Goal: Task Accomplishment & Management: Use online tool/utility

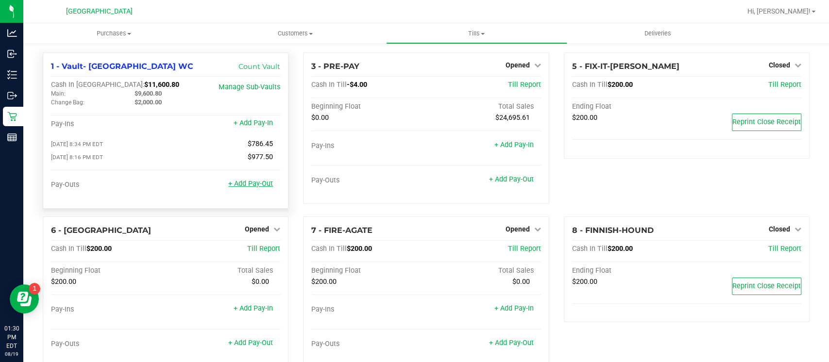
click at [248, 188] on link "+ Add Pay-Out" at bounding box center [250, 184] width 45 height 8
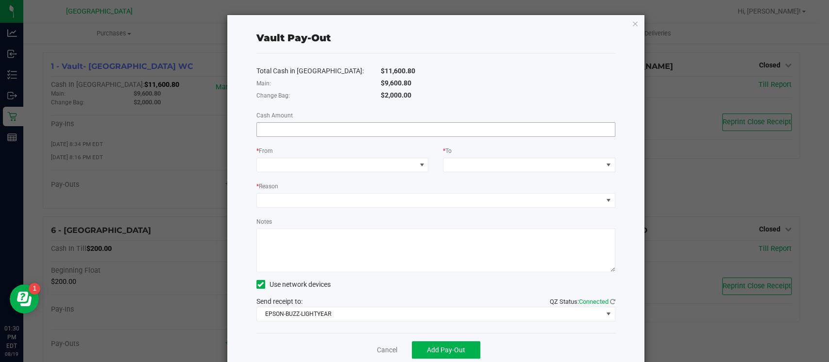
click at [322, 128] on input at bounding box center [436, 130] width 358 height 14
type input "$9,600.80"
click at [380, 166] on span at bounding box center [336, 165] width 159 height 14
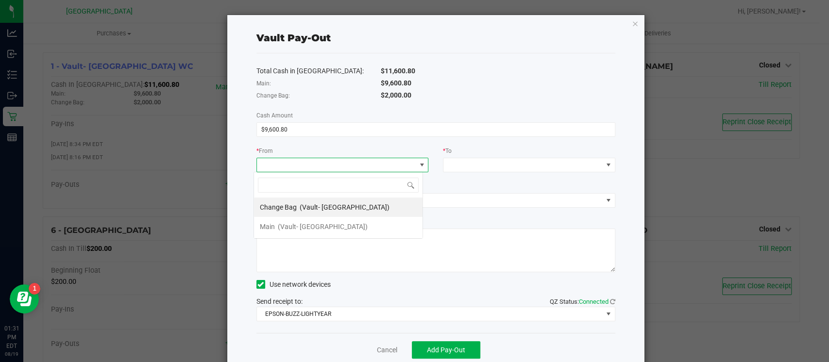
scroll to position [14, 170]
click at [352, 221] on div "Main (Vault- [GEOGRAPHIC_DATA])" at bounding box center [314, 226] width 108 height 17
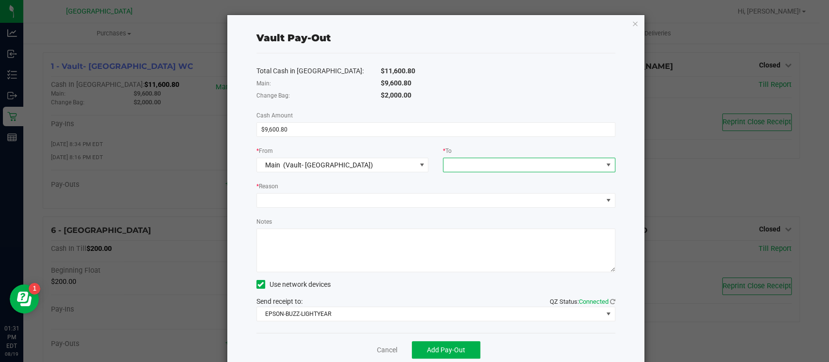
click at [456, 168] on span at bounding box center [523, 165] width 159 height 14
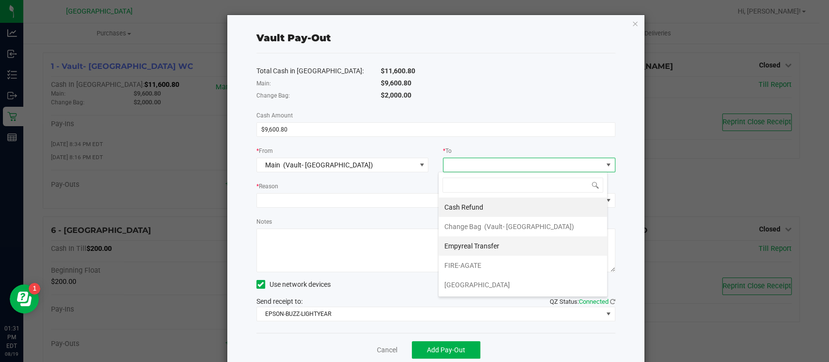
click at [470, 242] on span "Empyreal Transfer" at bounding box center [472, 246] width 55 height 8
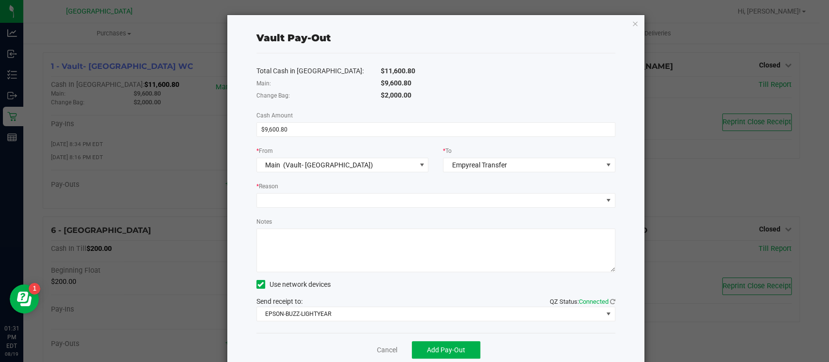
click at [429, 213] on div "Total Cash in [GEOGRAPHIC_DATA]: $11,600.80 Main: $9,600.80 Change Bag: $2,000.…" at bounding box center [436, 193] width 359 height 280
click at [429, 204] on span at bounding box center [430, 201] width 346 height 14
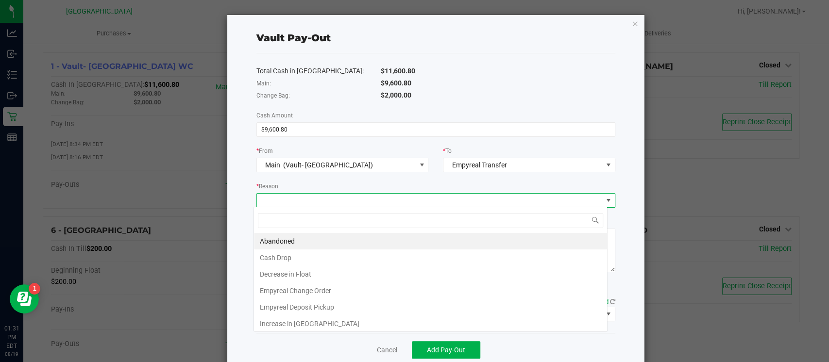
scroll to position [14, 354]
click at [313, 302] on li "Empyreal Deposit Pickup" at bounding box center [430, 307] width 353 height 17
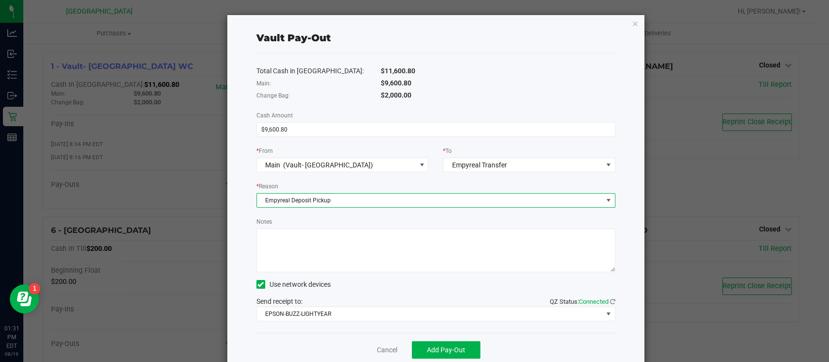
click at [323, 253] on textarea "Notes" at bounding box center [436, 251] width 359 height 44
type textarea "DEPOSIT PICK UP DH"
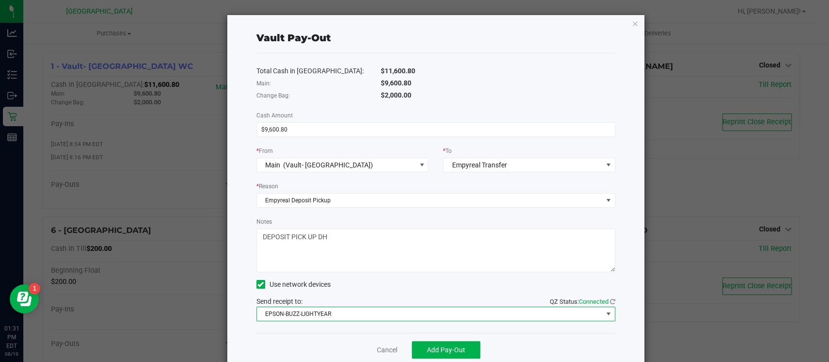
click at [319, 311] on span "EPSON-BUZZ-LIGHTYEAR" at bounding box center [430, 315] width 346 height 14
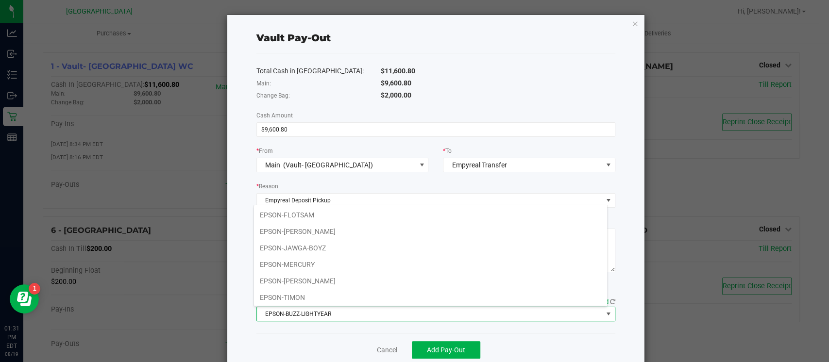
scroll to position [100, 0]
click at [298, 259] on li "EPSON-MERCURY" at bounding box center [430, 264] width 353 height 17
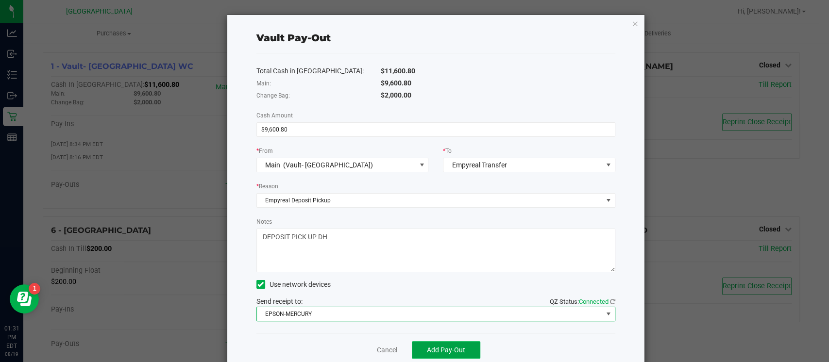
click at [441, 348] on span "Add Pay-Out" at bounding box center [446, 350] width 38 height 8
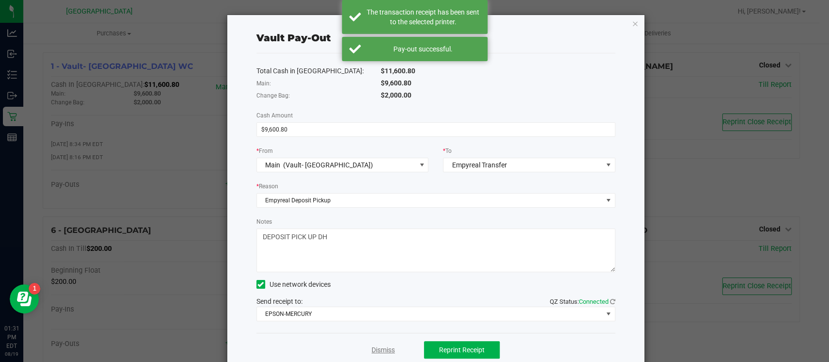
click at [385, 351] on link "Dismiss" at bounding box center [383, 350] width 23 height 10
